Goal: Find specific page/section: Find specific page/section

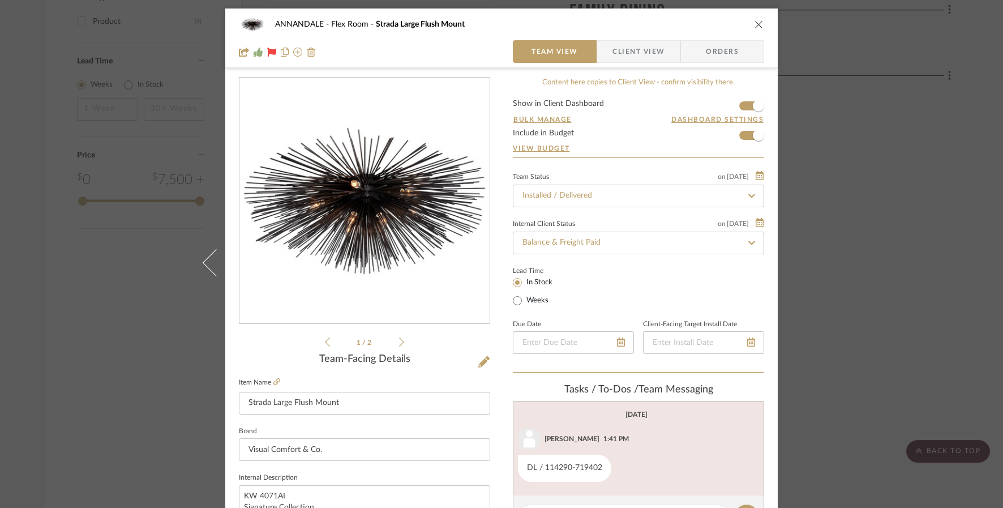
scroll to position [58, 0]
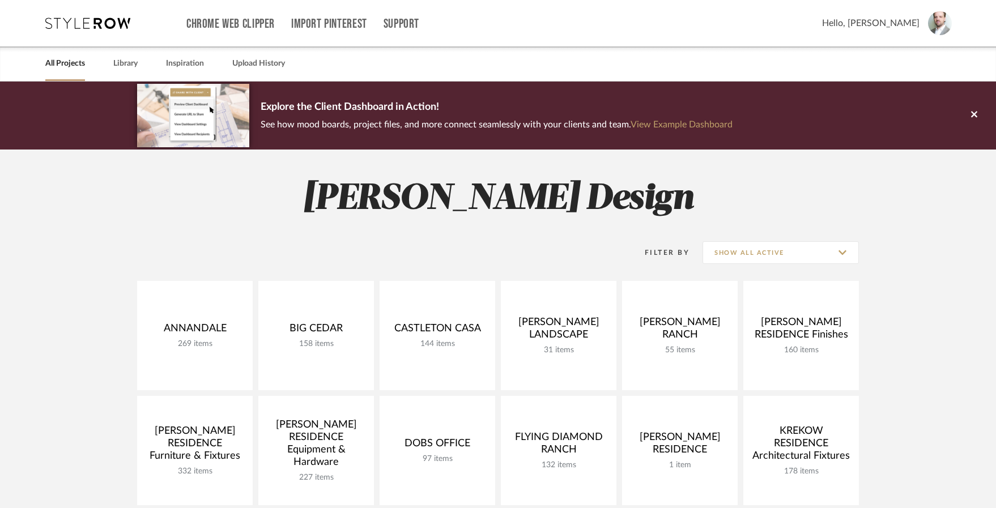
click at [976, 118] on icon at bounding box center [974, 114] width 6 height 10
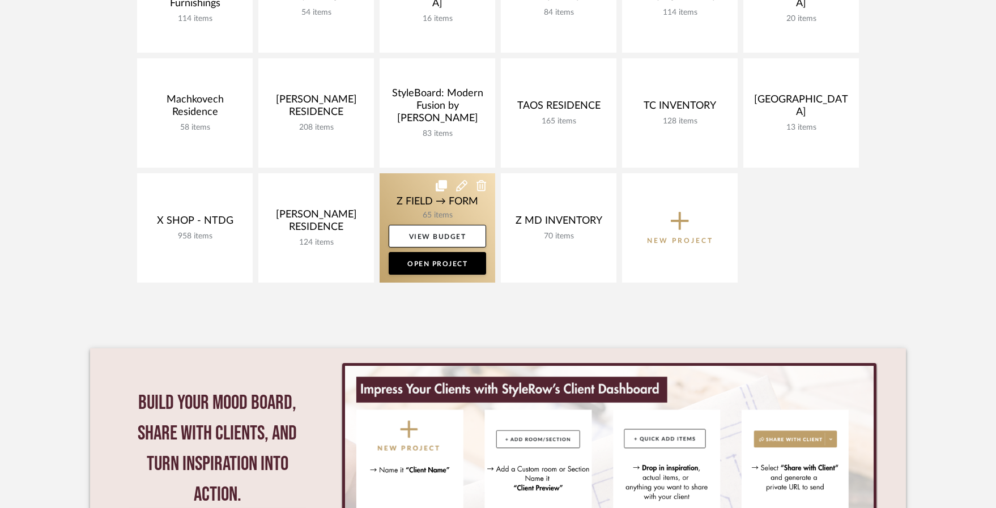
scroll to position [507, 0]
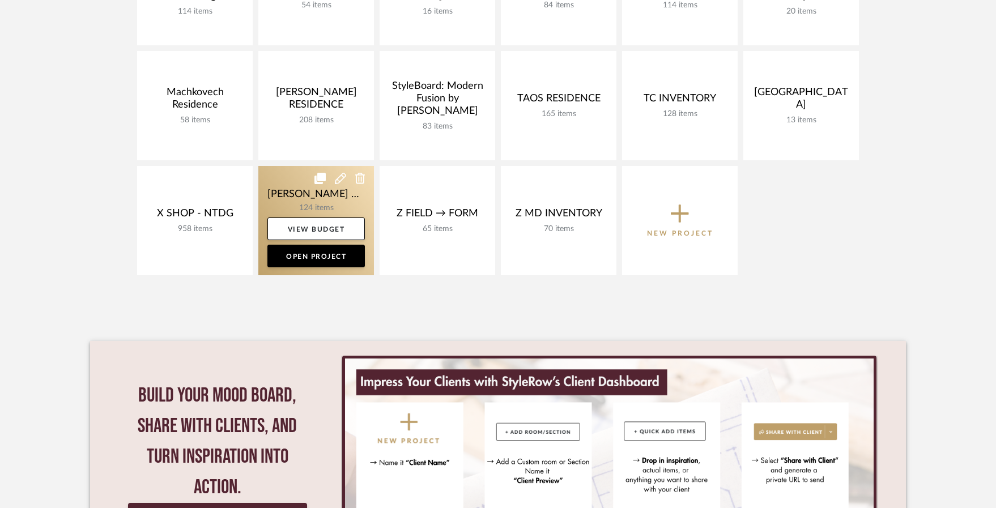
click at [287, 202] on link at bounding box center [316, 220] width 116 height 109
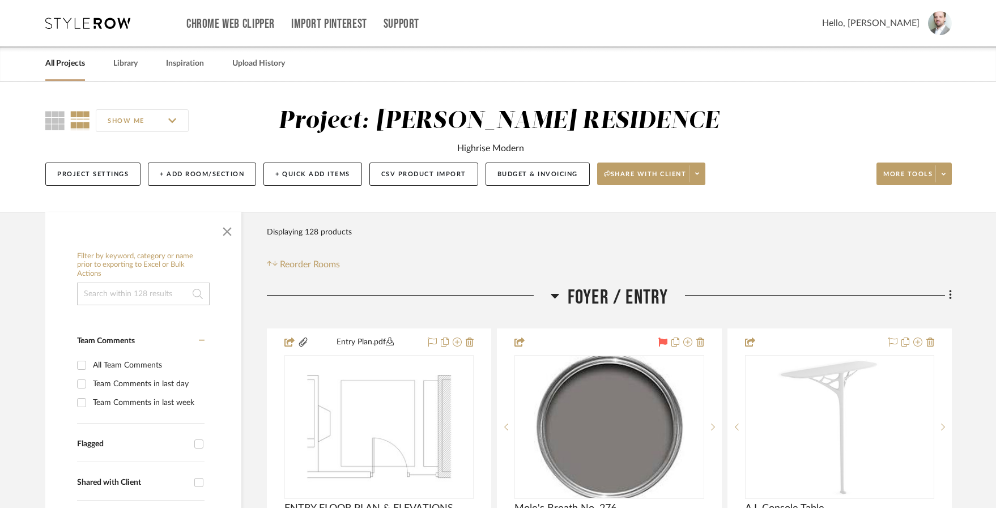
click at [152, 293] on input at bounding box center [143, 294] width 133 height 23
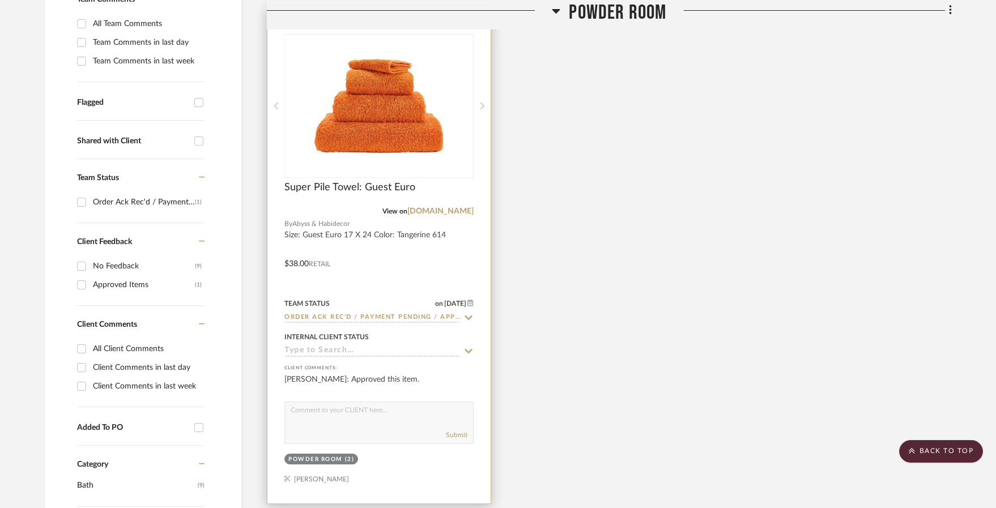
scroll to position [295, 0]
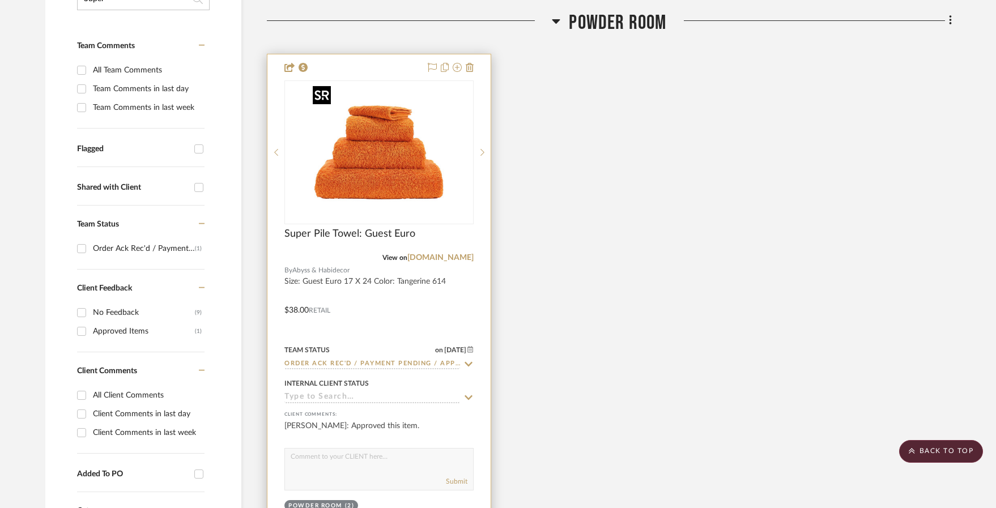
click at [365, 161] on img "0" at bounding box center [379, 153] width 142 height 142
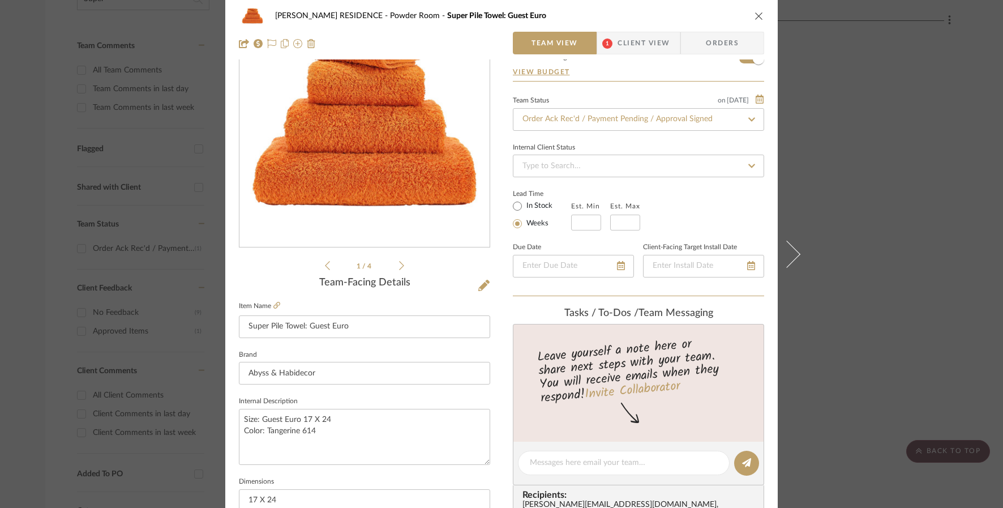
scroll to position [164, 0]
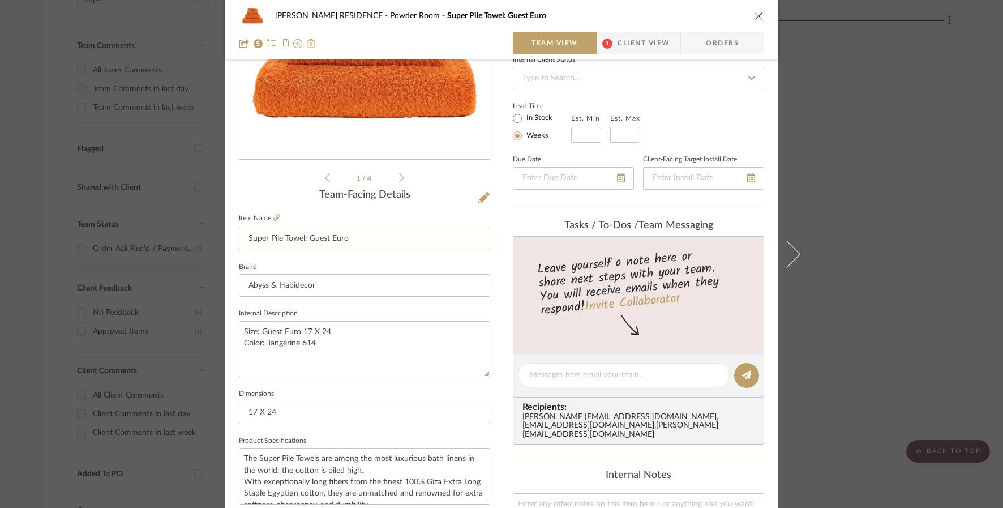
click at [353, 235] on input "Super Pile Towel: Guest Euro" at bounding box center [364, 239] width 251 height 23
click at [354, 236] on input "Super Pile Towel: Guest Euro" at bounding box center [364, 239] width 251 height 23
click at [354, 237] on input "Super Pile Towel: Guest Euro" at bounding box center [364, 239] width 251 height 23
click at [354, 236] on input "Super Pile Towel: Guest Euro" at bounding box center [364, 239] width 251 height 23
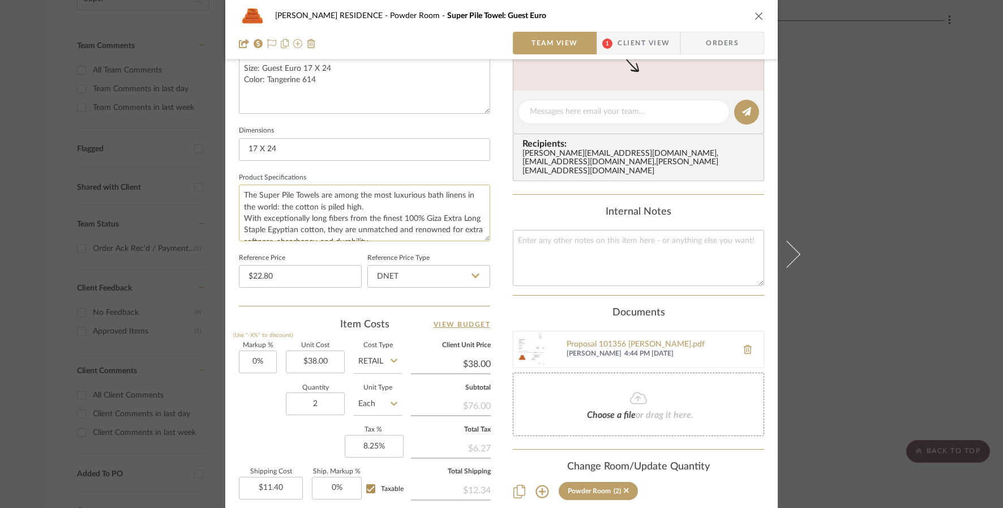
scroll to position [440, 0]
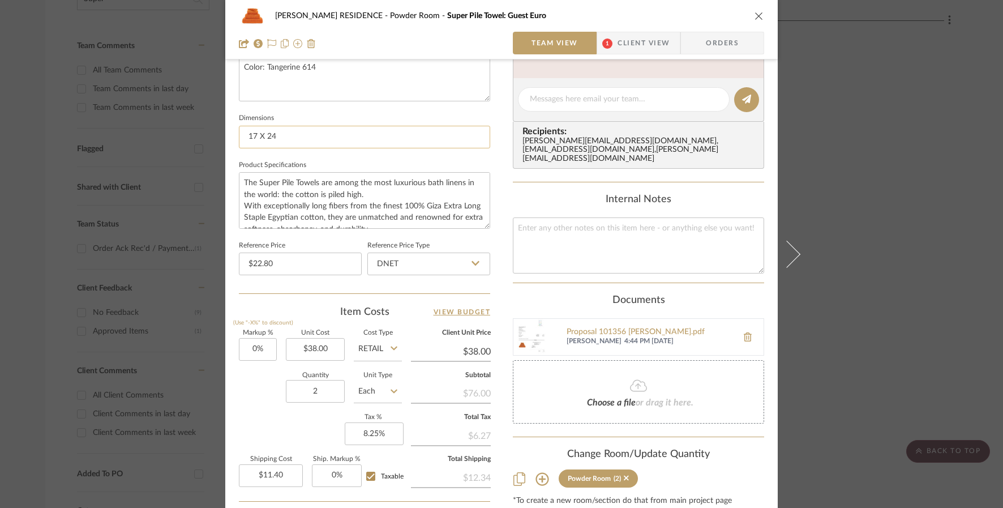
click at [387, 136] on input "17 X 24" at bounding box center [364, 137] width 251 height 23
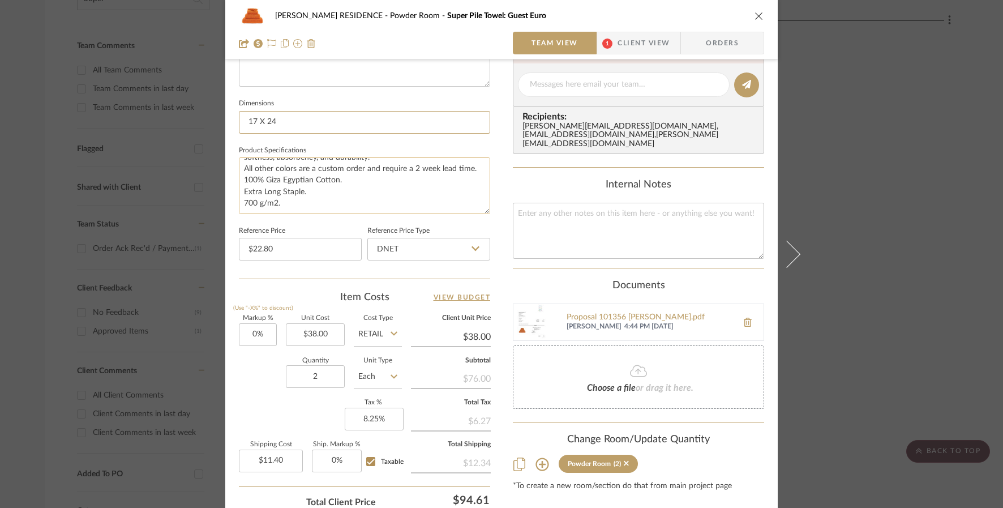
scroll to position [44, 0]
click at [360, 202] on textarea "The Super Pile Towels are among the most luxurious bath linens in the world: th…" at bounding box center [364, 185] width 251 height 56
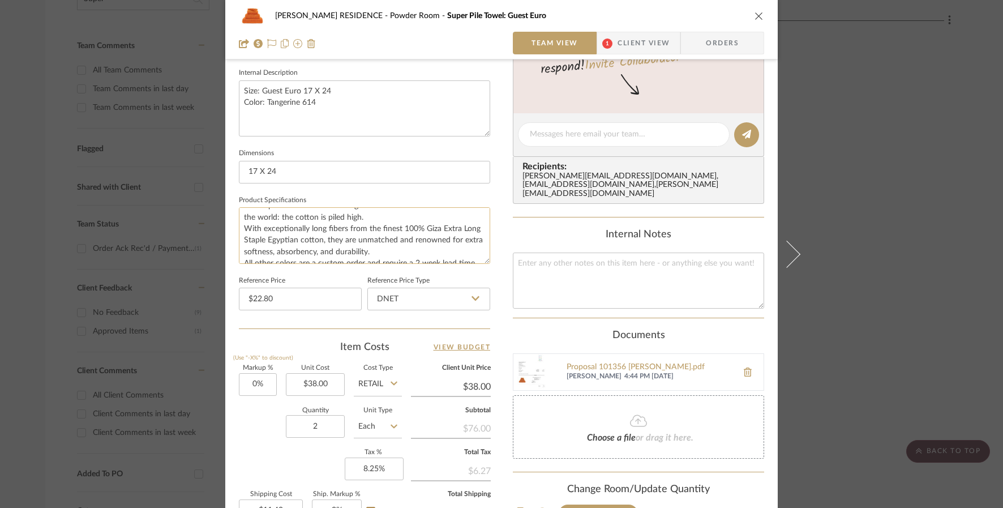
scroll to position [26, 0]
click at [372, 216] on textarea "The Super Pile Towels are among the most luxurious bath linens in the world: th…" at bounding box center [364, 235] width 251 height 56
drag, startPoint x: 344, startPoint y: 228, endPoint x: 237, endPoint y: 230, distance: 107.1
click at [239, 230] on textarea "The Super Pile Towels are among the most luxurious bath linens in the world: th…" at bounding box center [364, 235] width 251 height 56
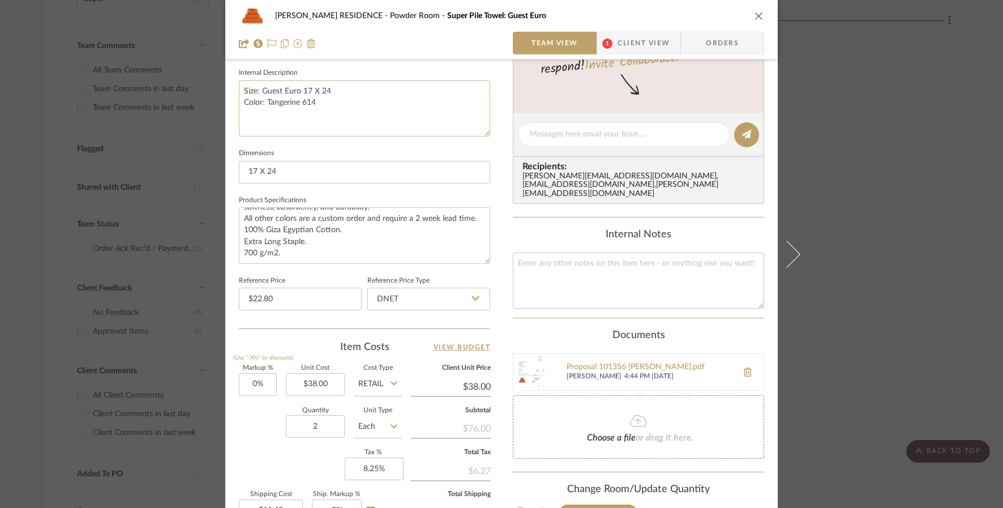
click at [327, 100] on textarea "Size: Guest Euro 17 X 24 Color: Tangerine 614" at bounding box center [364, 108] width 251 height 56
drag, startPoint x: 341, startPoint y: 101, endPoint x: 235, endPoint y: 87, distance: 107.4
click at [239, 87] on textarea "Size: Guest Euro 17 X 24 Color: Tangerine 614" at bounding box center [364, 108] width 251 height 56
click at [340, 228] on textarea "The Super Pile Towels are among the most luxurious bath linens in the world: th…" at bounding box center [364, 235] width 251 height 56
drag, startPoint x: 345, startPoint y: 227, endPoint x: 217, endPoint y: 232, distance: 128.1
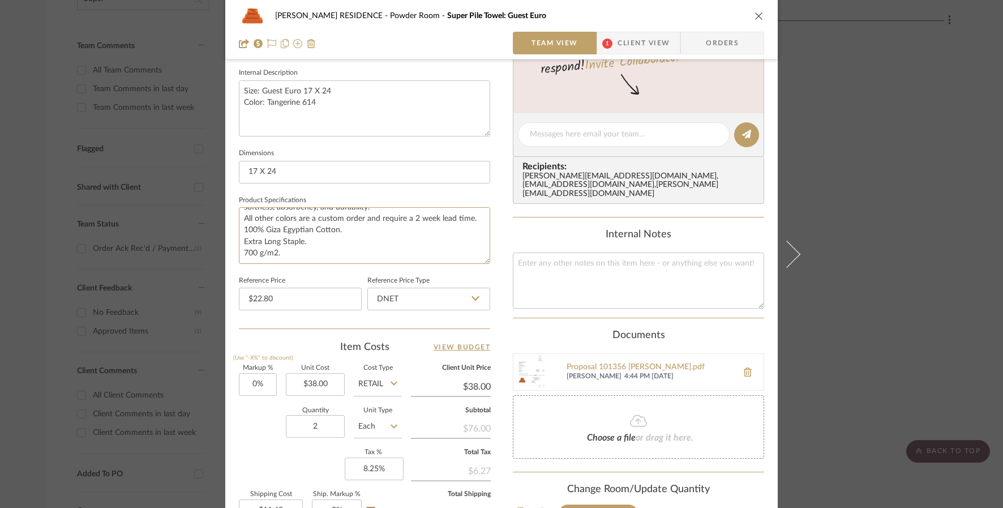
click at [217, 232] on mat-dialog-content "YANOFSKY RESIDENCE Powder Room Super Pile Towel: Guest Euro Team View 1 Client …" at bounding box center [502, 127] width 616 height 1046
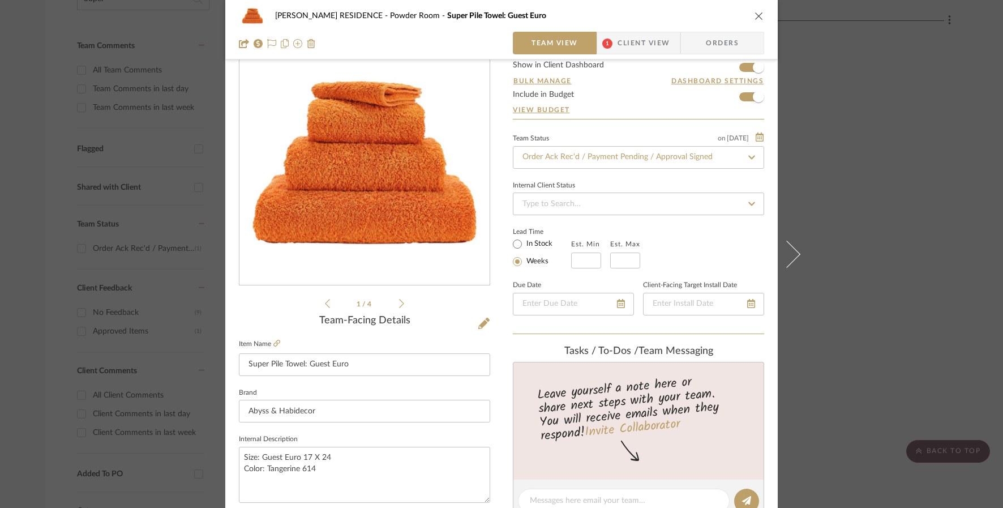
click at [755, 15] on icon "close" at bounding box center [759, 15] width 9 height 9
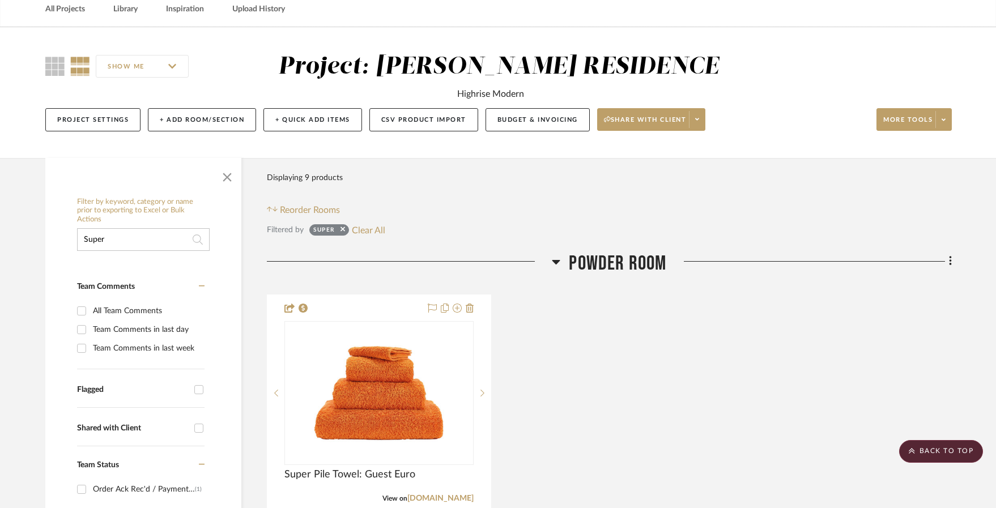
scroll to position [0, 0]
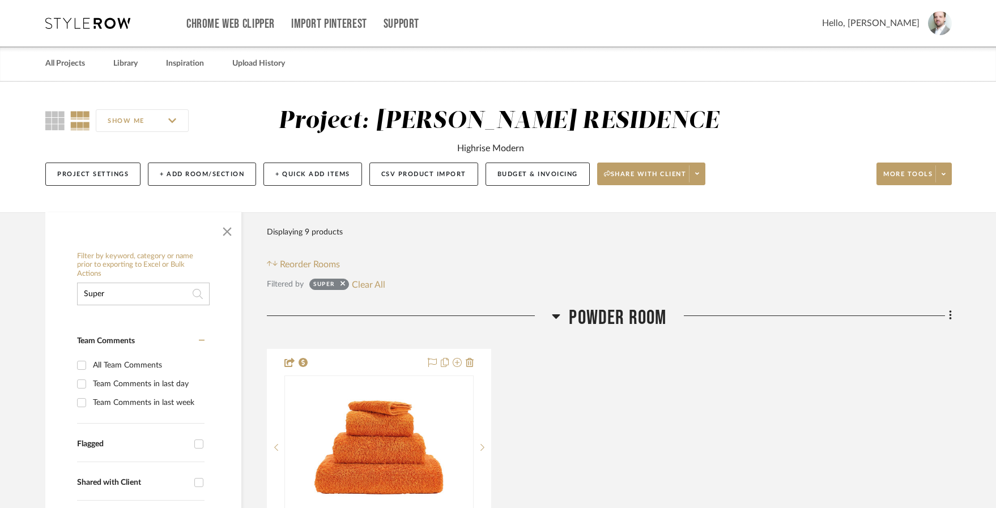
click at [131, 293] on input "Super" at bounding box center [143, 294] width 133 height 23
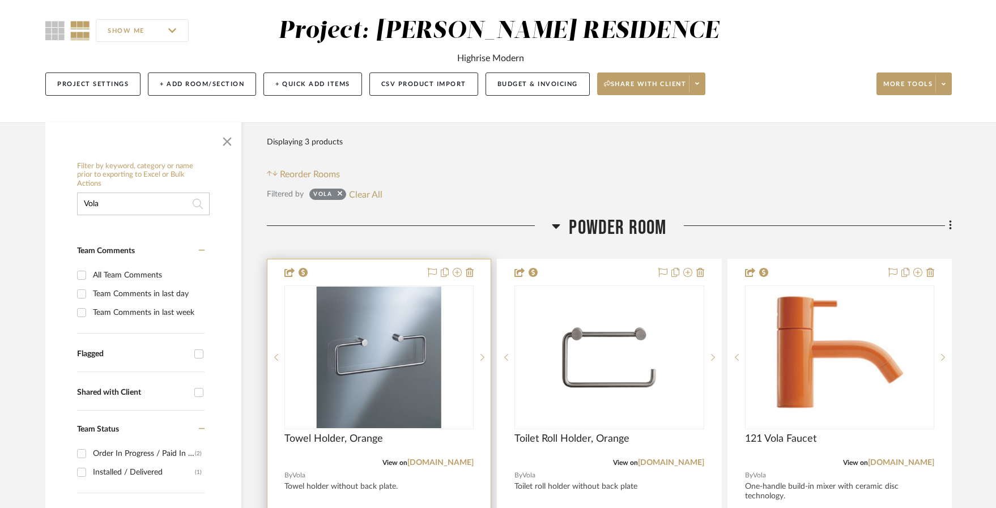
scroll to position [119, 0]
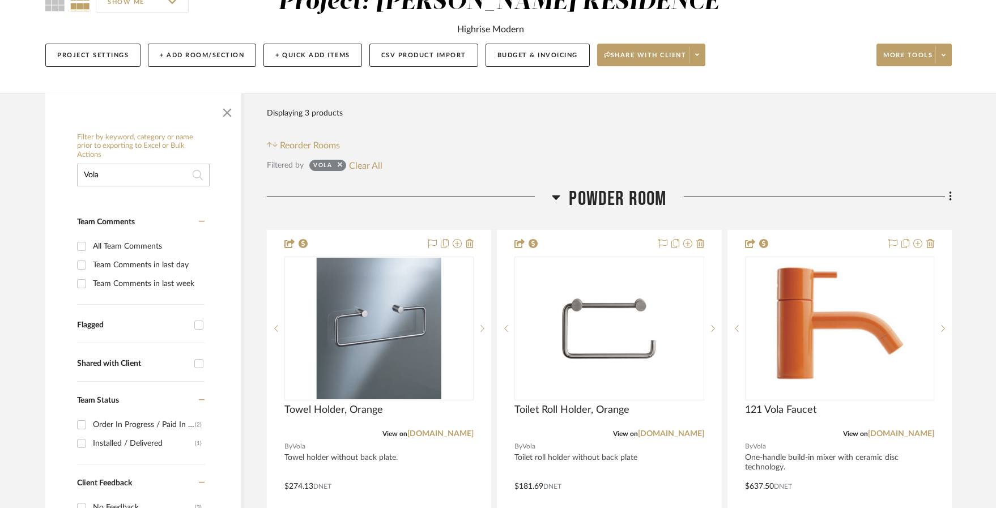
type input "Vola"
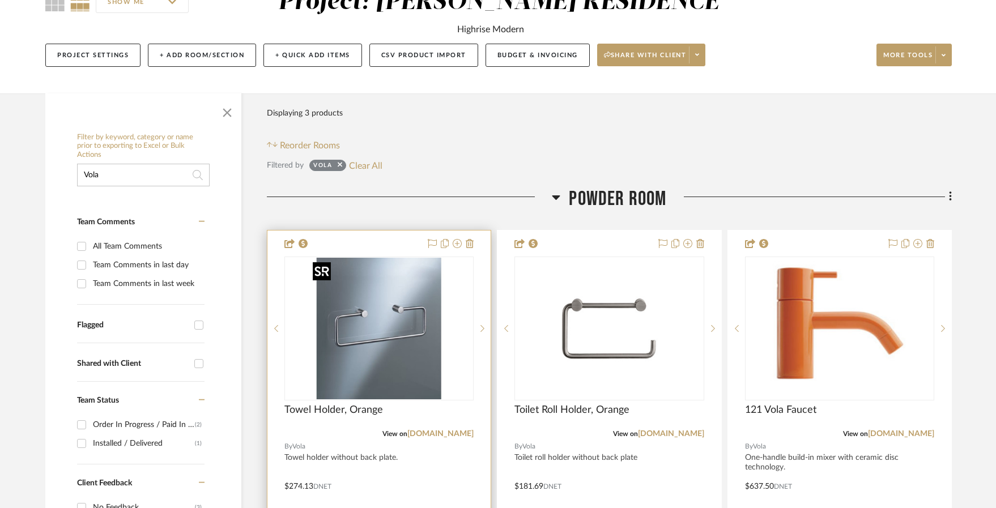
click at [418, 294] on img "0" at bounding box center [379, 329] width 142 height 142
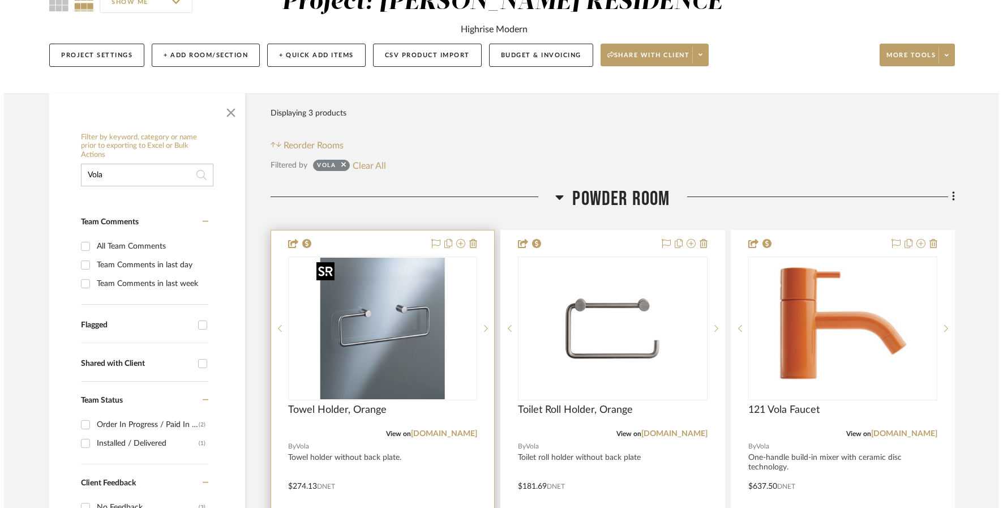
scroll to position [0, 0]
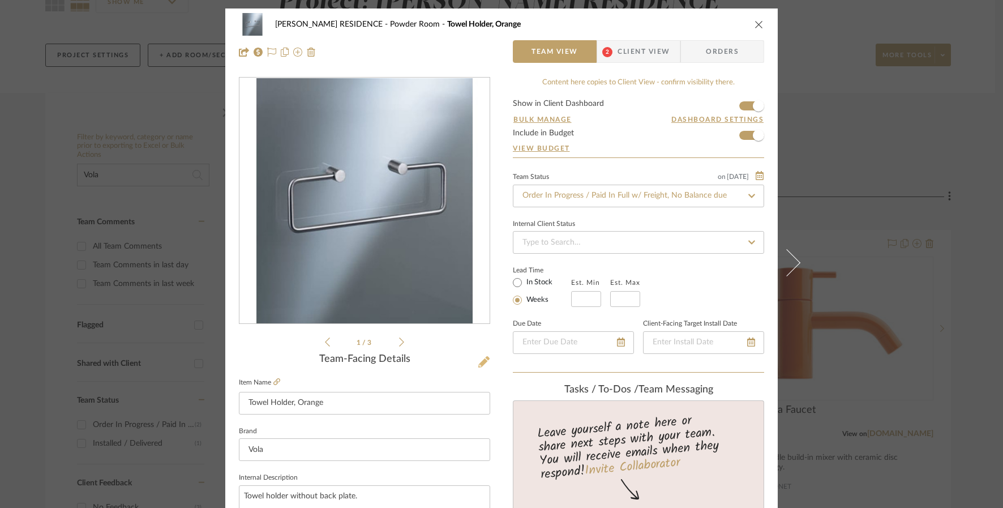
click at [478, 365] on icon at bounding box center [483, 361] width 11 height 11
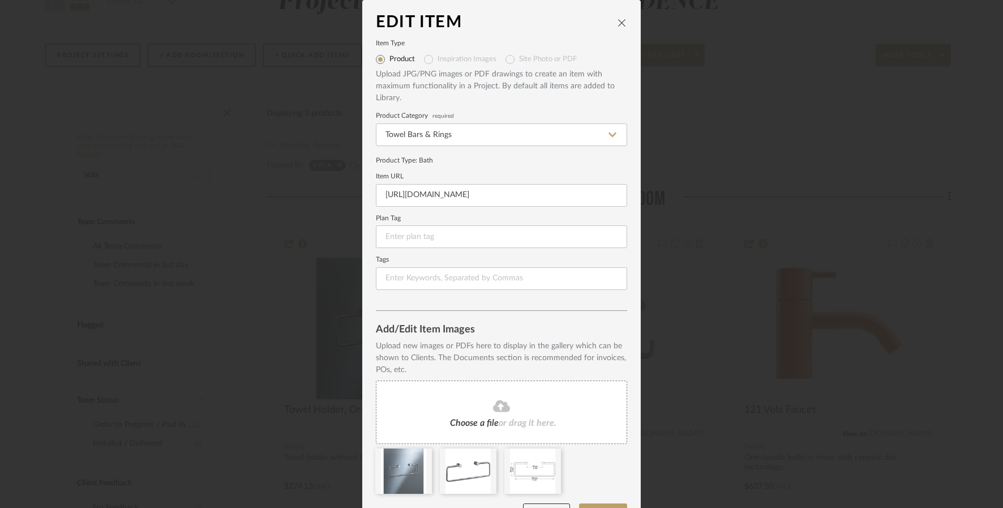
click at [620, 24] on icon "close" at bounding box center [622, 22] width 9 height 9
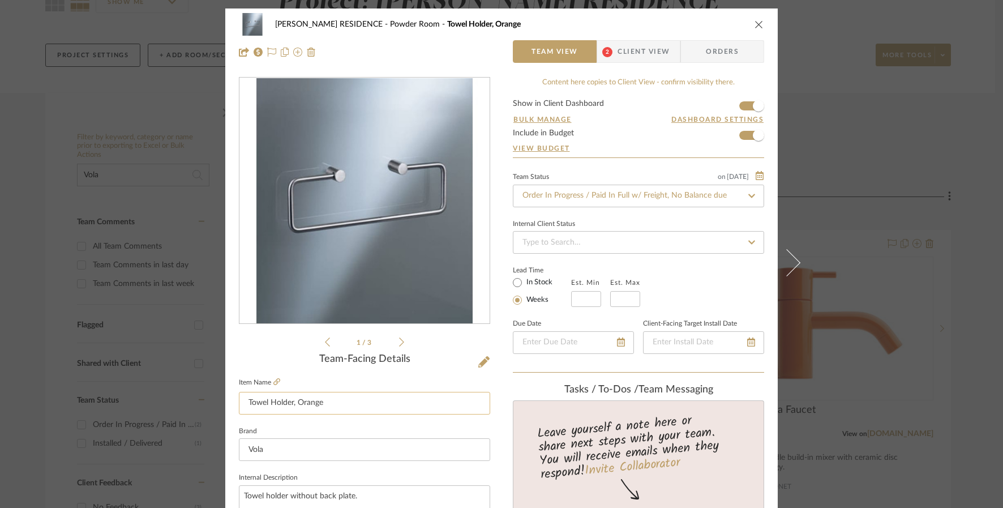
click at [325, 399] on input "Towel Holder, Orange" at bounding box center [364, 403] width 251 height 23
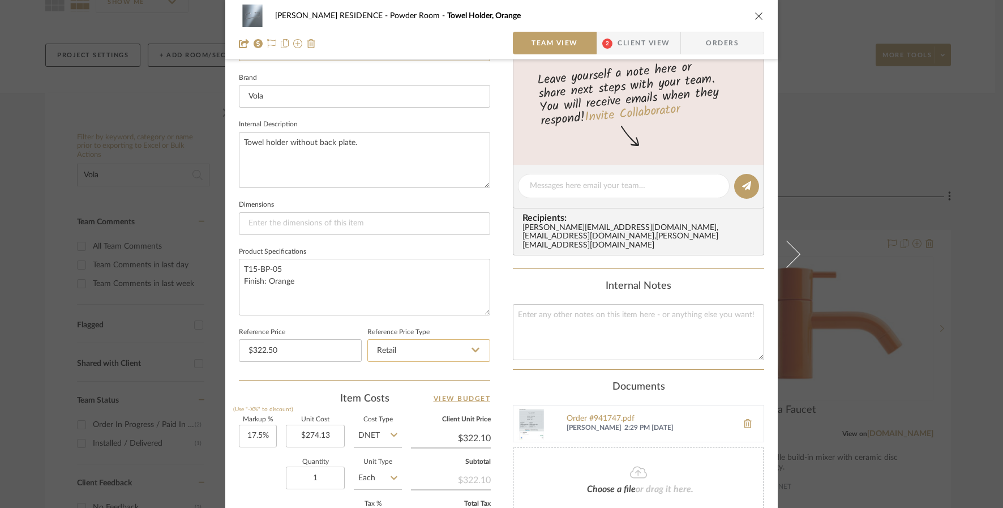
scroll to position [382, 0]
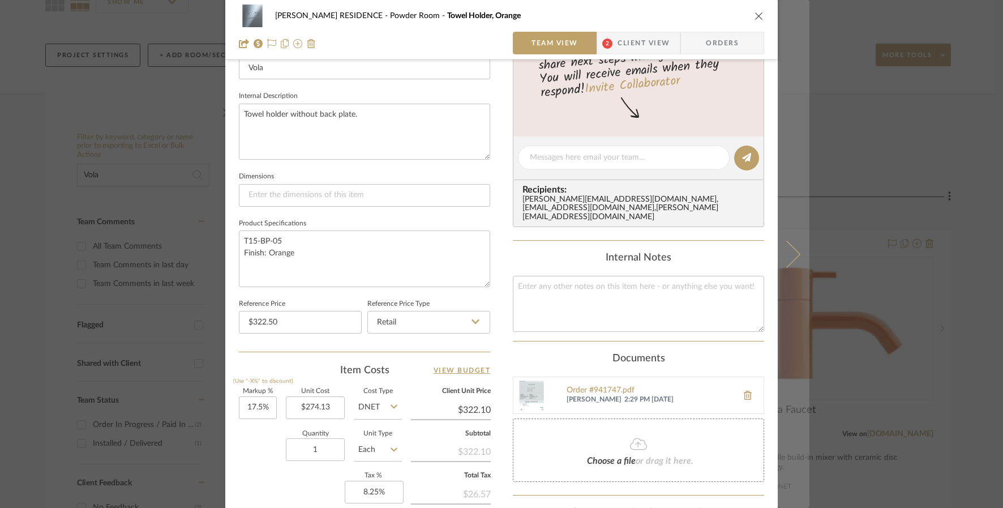
click at [787, 255] on icon at bounding box center [787, 253] width 27 height 27
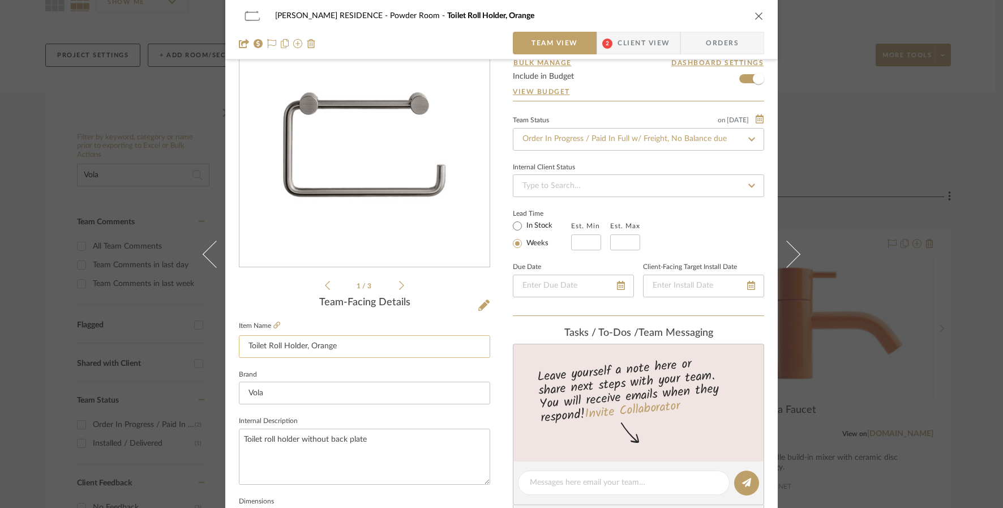
scroll to position [89, 0]
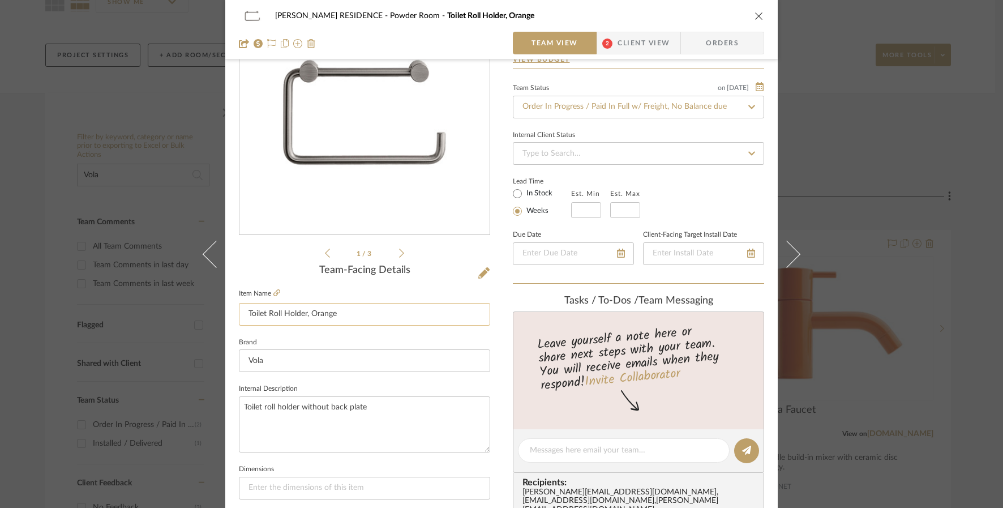
click at [337, 317] on input "Toilet Roll Holder, Orange" at bounding box center [364, 314] width 251 height 23
click at [338, 317] on input "Toilet Roll Holder, Orange" at bounding box center [364, 314] width 251 height 23
click at [341, 401] on textarea "Toilet roll holder without back plate" at bounding box center [364, 424] width 251 height 56
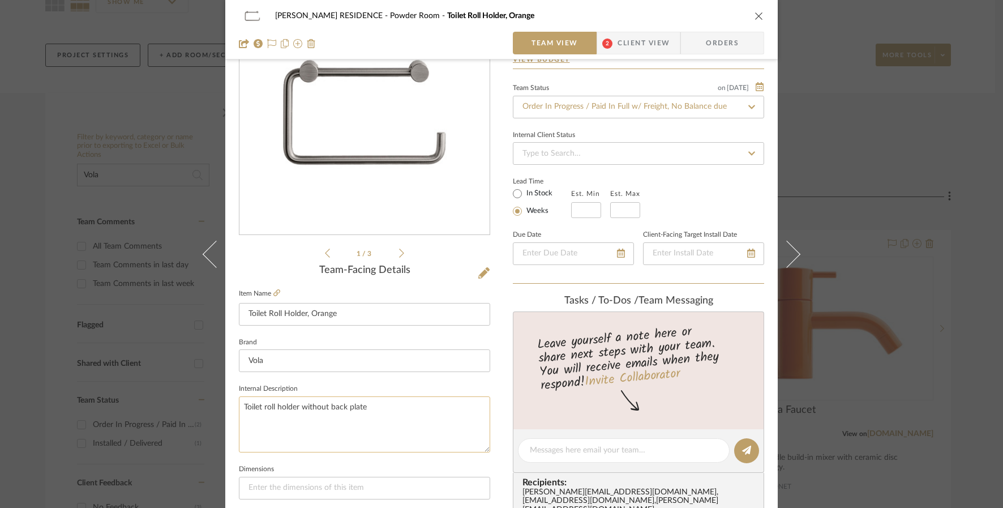
click at [341, 401] on textarea "Toilet roll holder without back plate" at bounding box center [364, 424] width 251 height 56
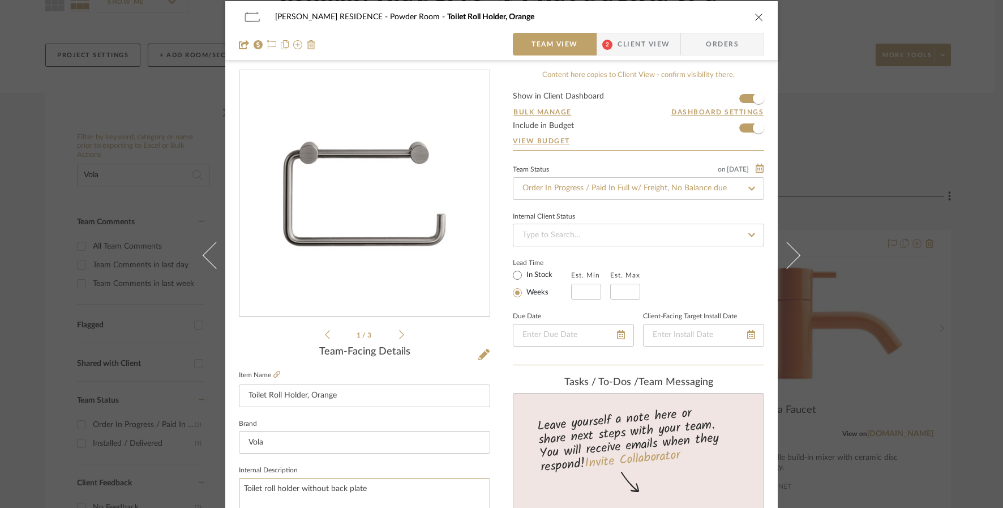
scroll to position [0, 0]
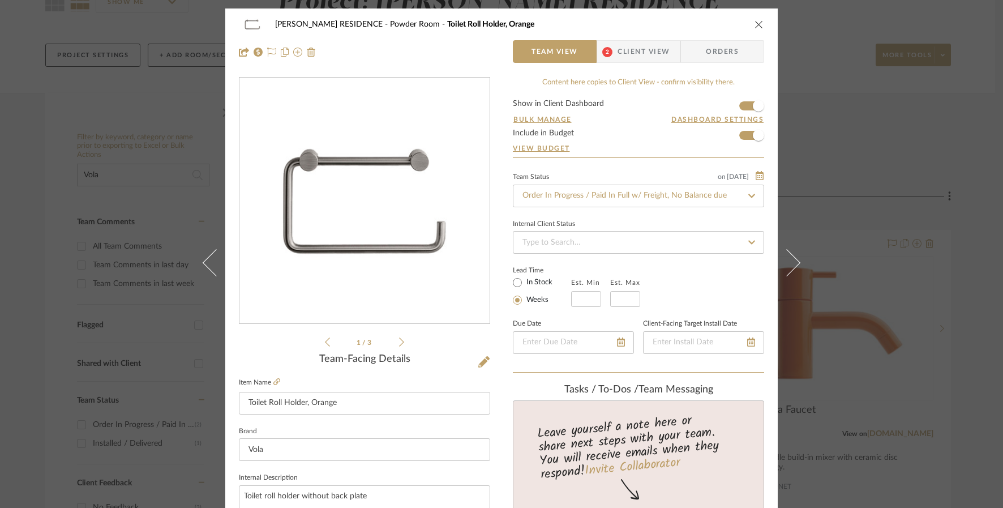
click at [758, 24] on icon "close" at bounding box center [759, 24] width 9 height 9
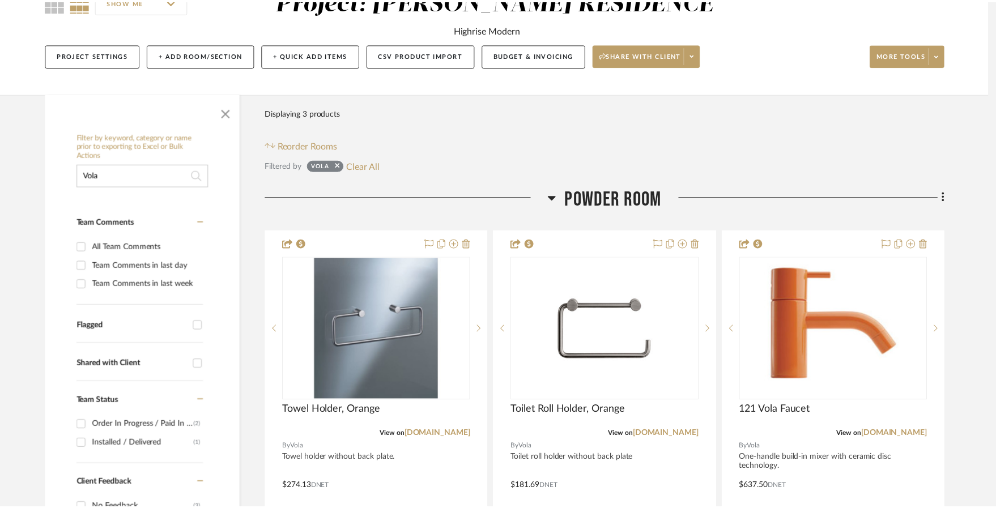
scroll to position [119, 0]
